Goal: Navigation & Orientation: Find specific page/section

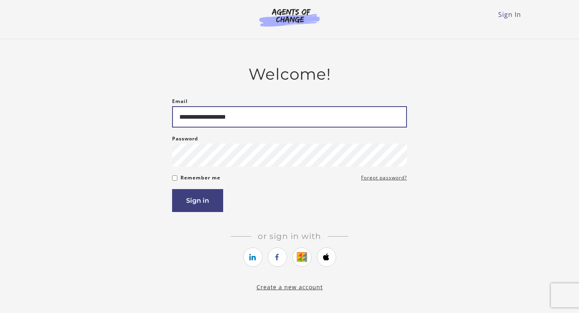
type input "**********"
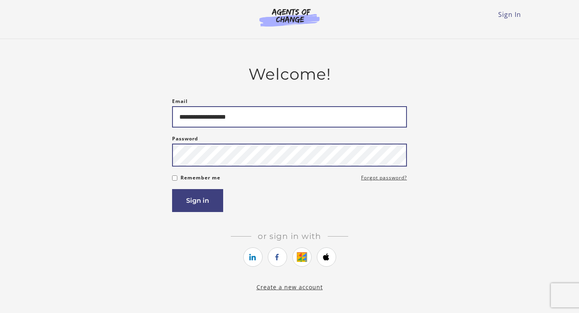
click at [172, 189] on button "Sign in" at bounding box center [197, 200] width 51 height 23
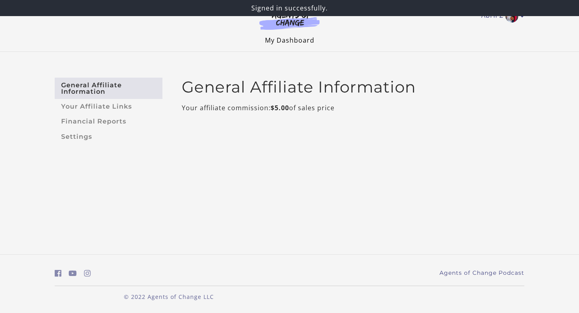
click at [284, 41] on link "My Dashboard" at bounding box center [289, 40] width 49 height 9
